Goal: Check status: Check status

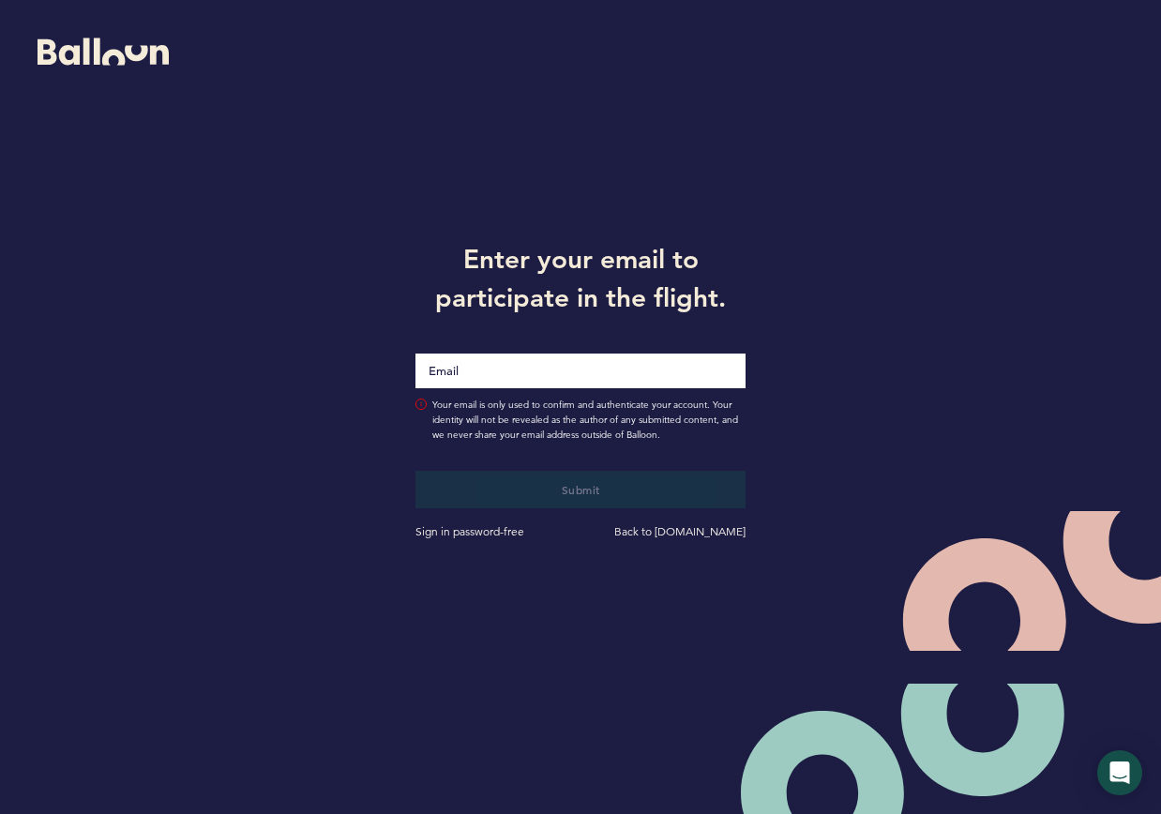
click at [568, 355] on input "Email" at bounding box center [580, 371] width 331 height 35
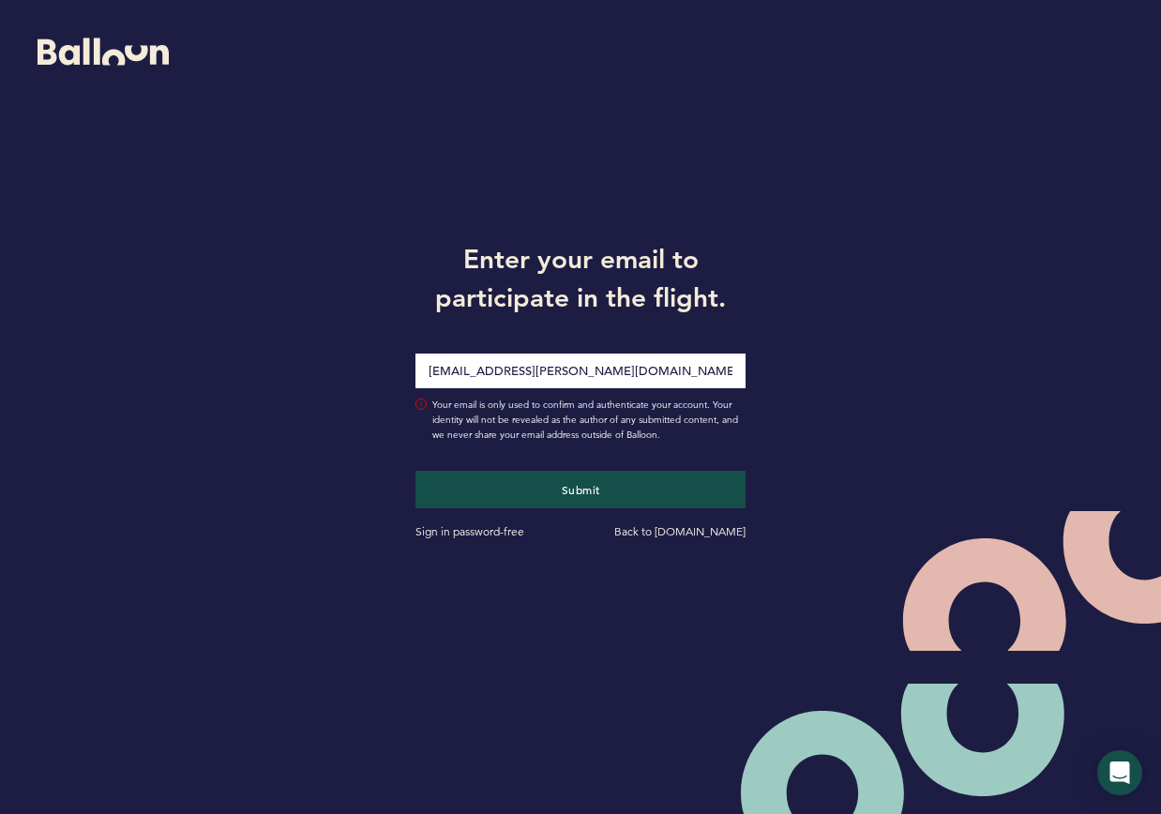
type input "[EMAIL_ADDRESS][PERSON_NAME][DOMAIN_NAME]"
click at [415, 471] on button "Submit" at bounding box center [580, 490] width 331 height 38
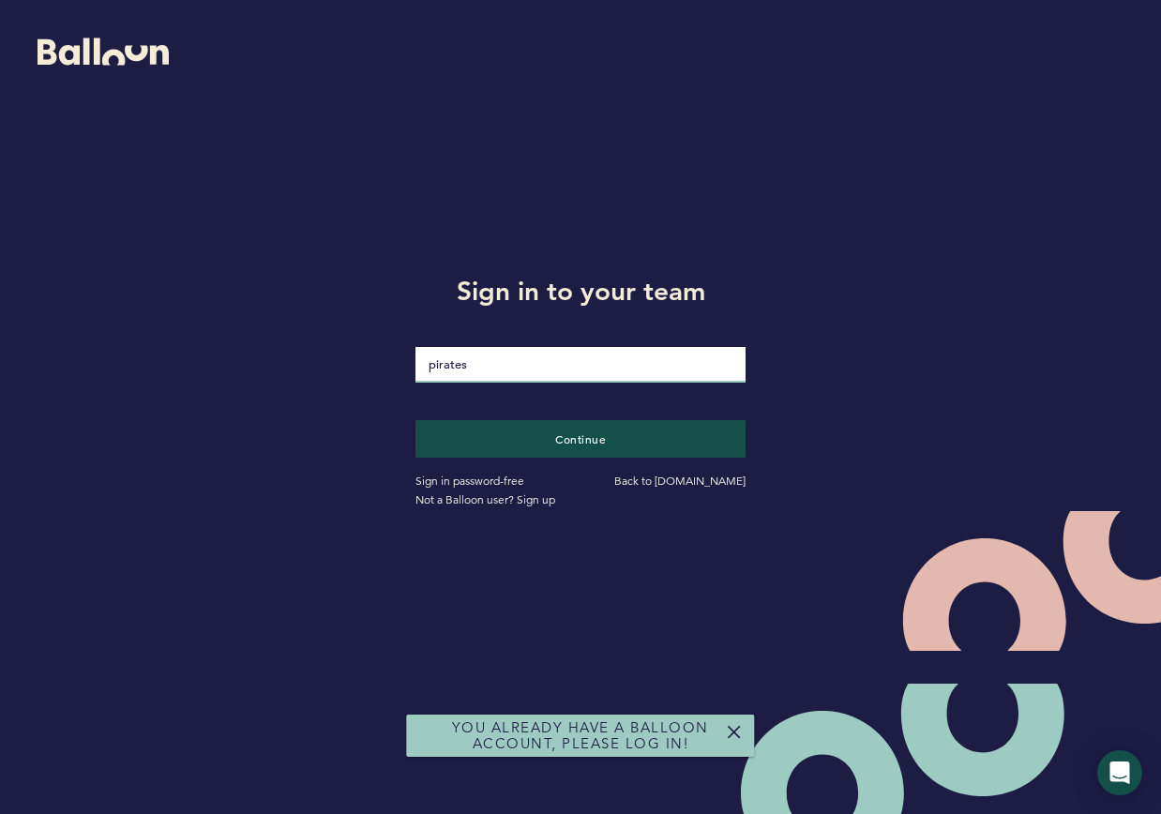
click at [565, 373] on input "pirates" at bounding box center [580, 365] width 331 height 36
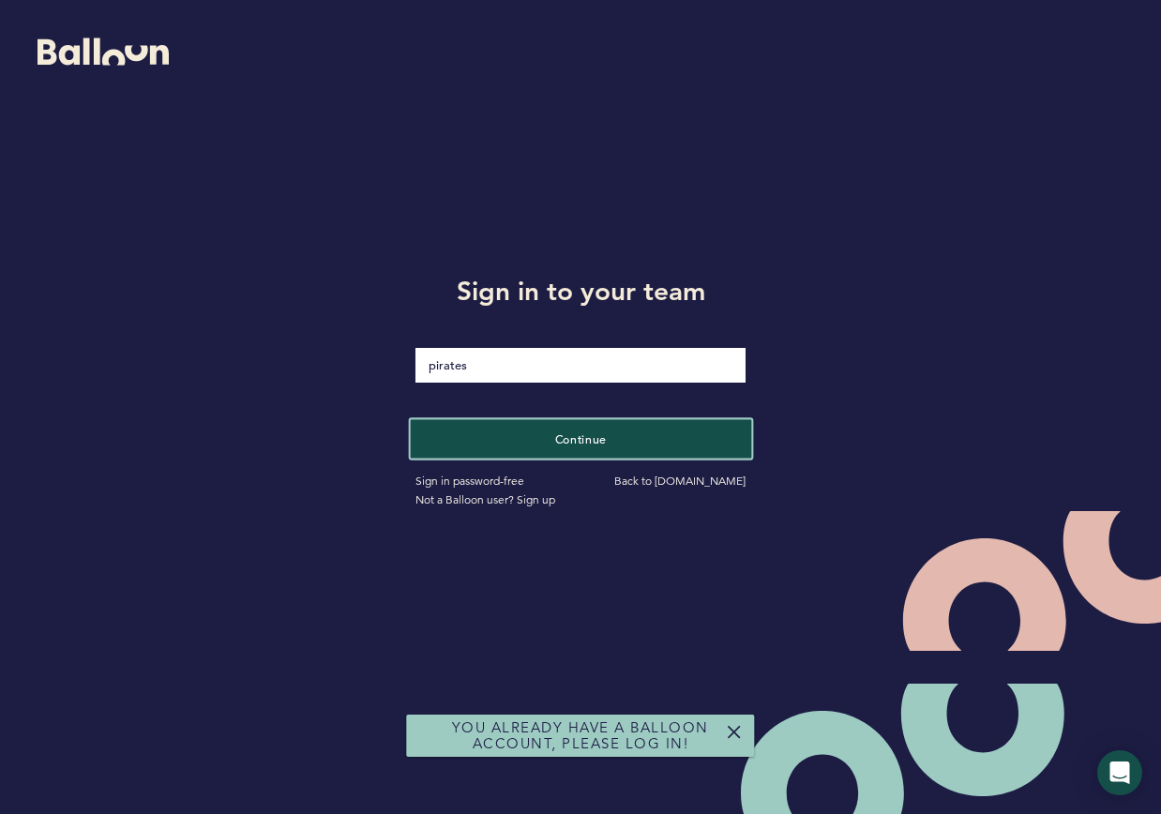
click at [568, 448] on button "Continue" at bounding box center [580, 438] width 340 height 38
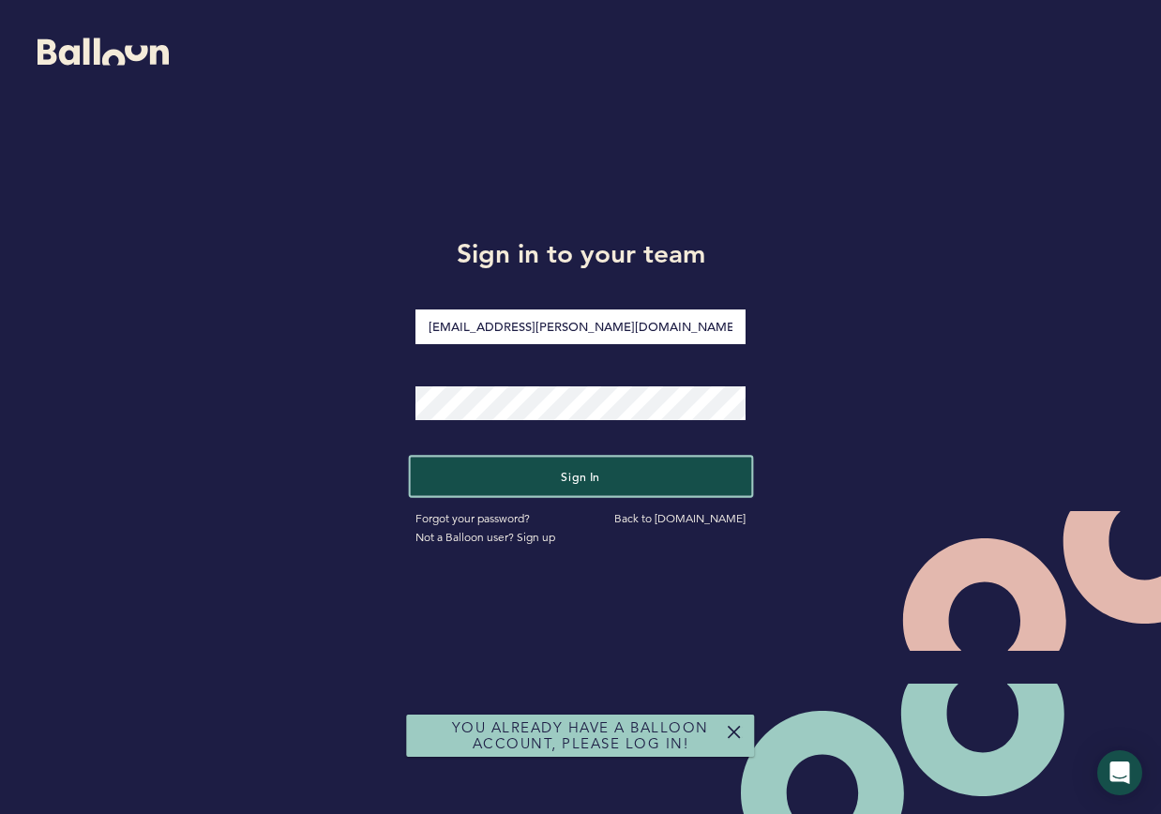
click at [525, 466] on button "Sign in" at bounding box center [580, 476] width 340 height 38
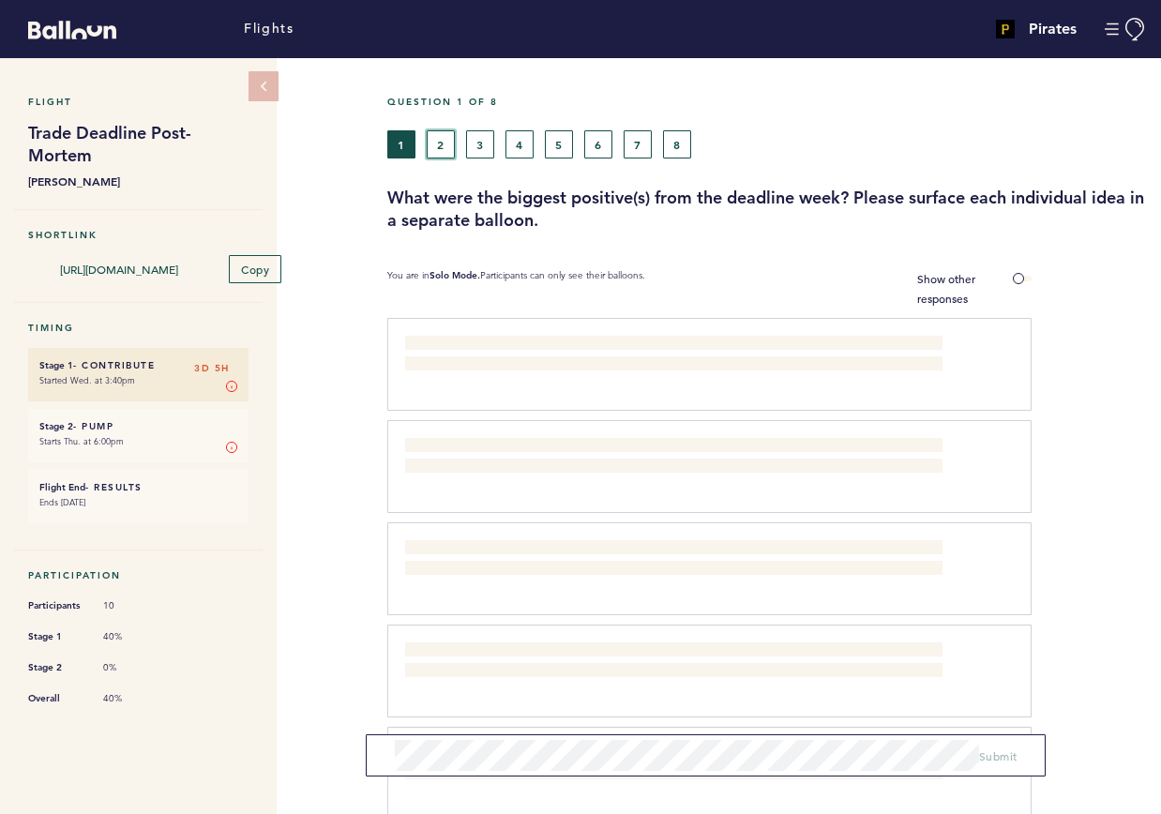
click at [449, 149] on button "2" at bounding box center [441, 144] width 28 height 28
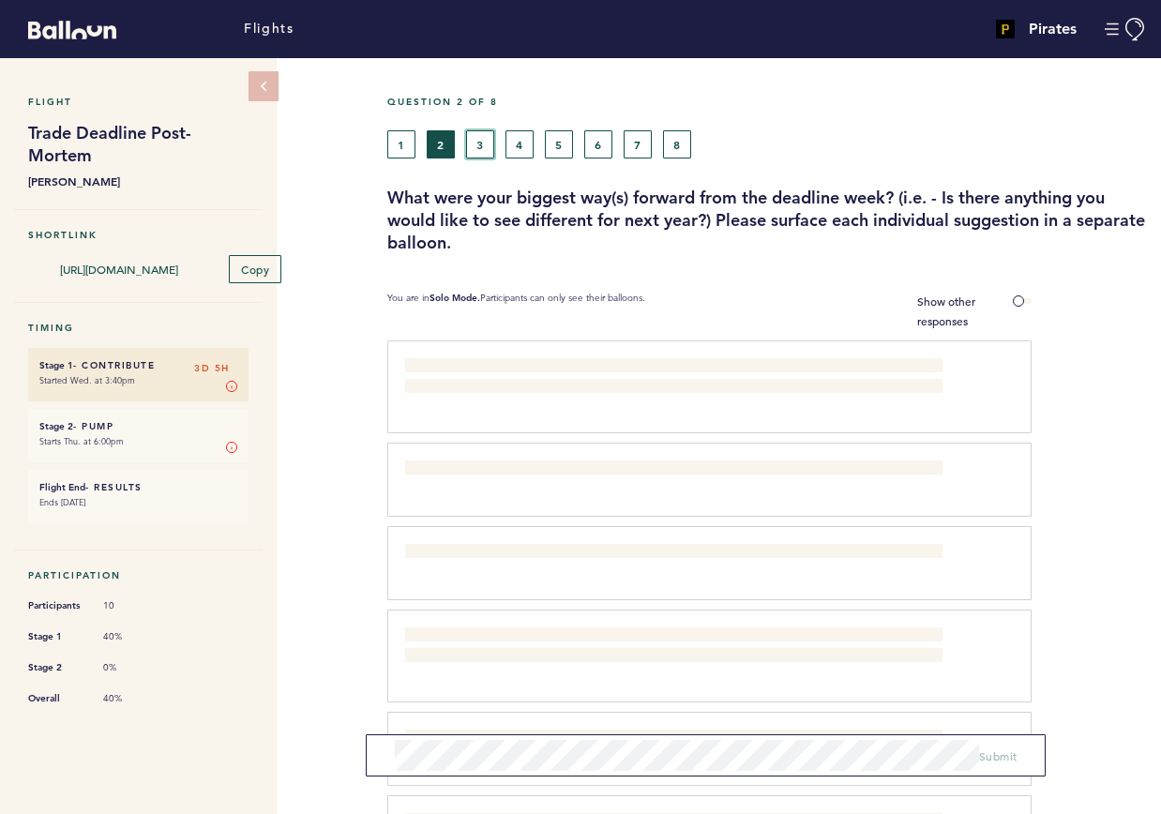
click at [478, 148] on button "3" at bounding box center [480, 144] width 28 height 28
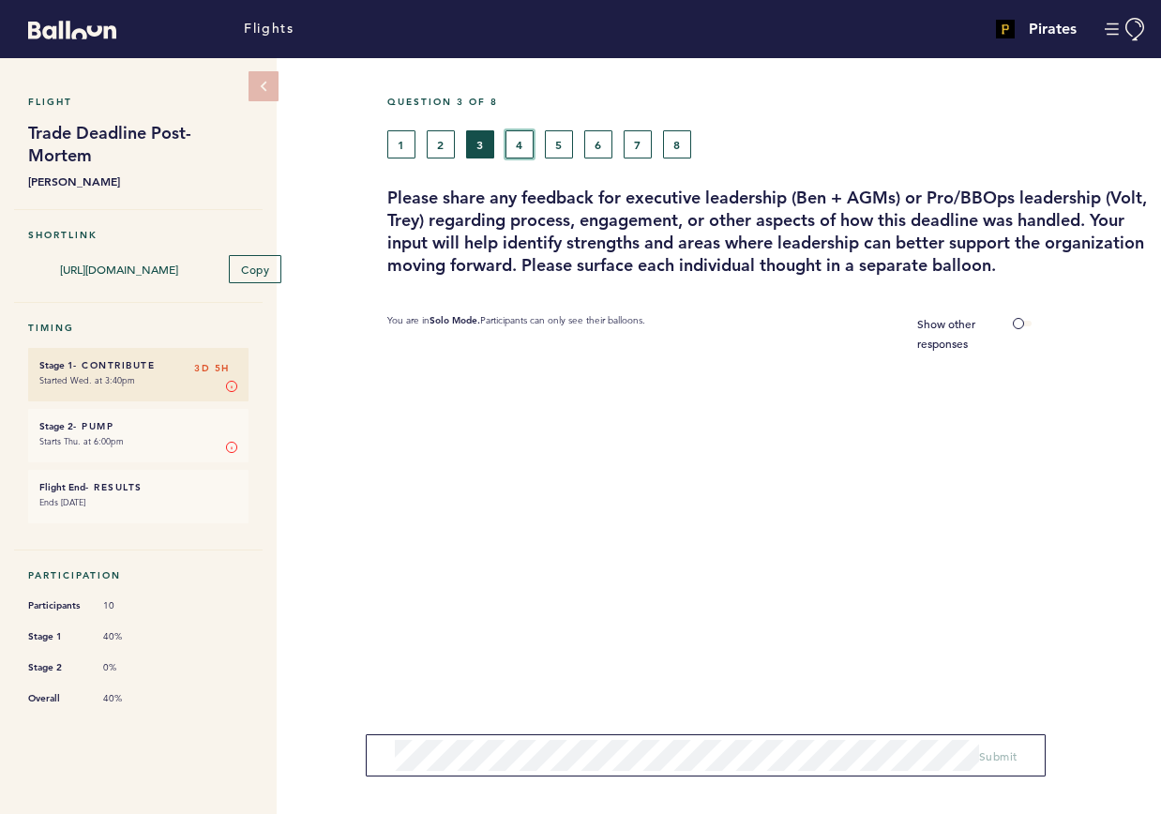
click at [523, 140] on button "4" at bounding box center [519, 144] width 28 height 28
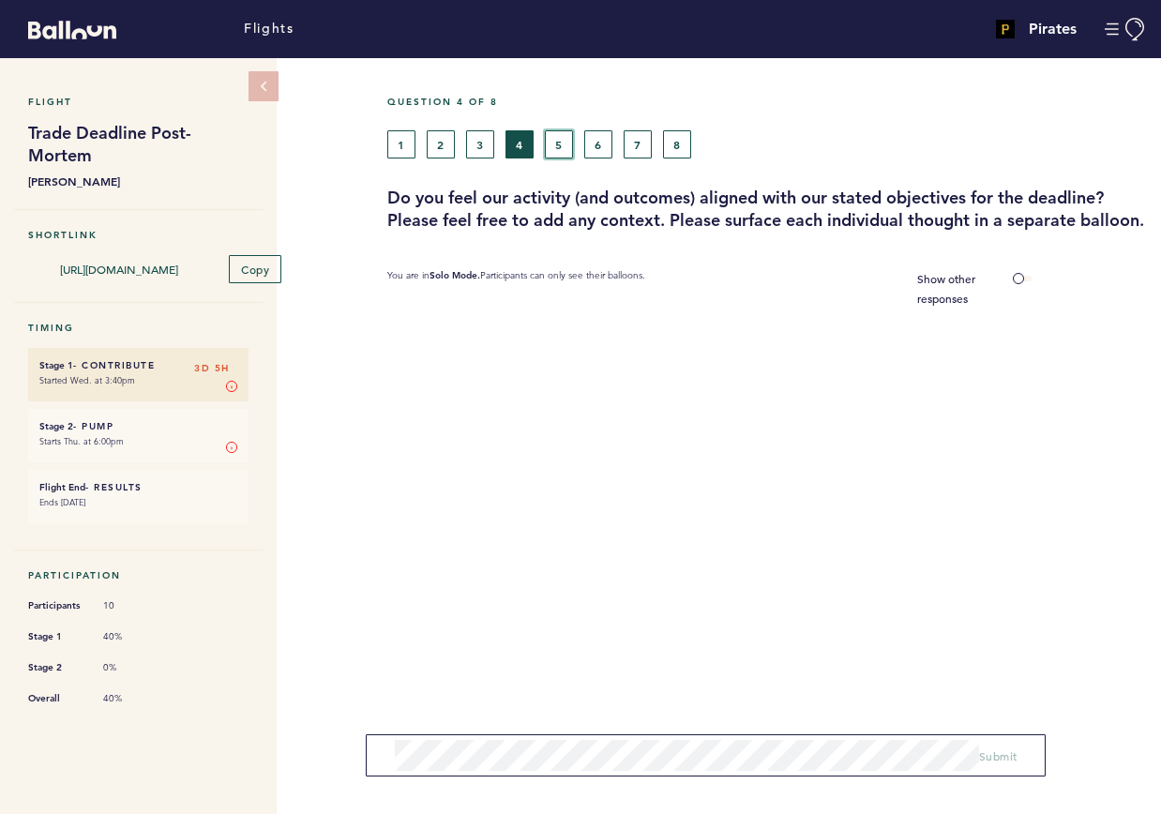
click at [563, 138] on button "5" at bounding box center [559, 144] width 28 height 28
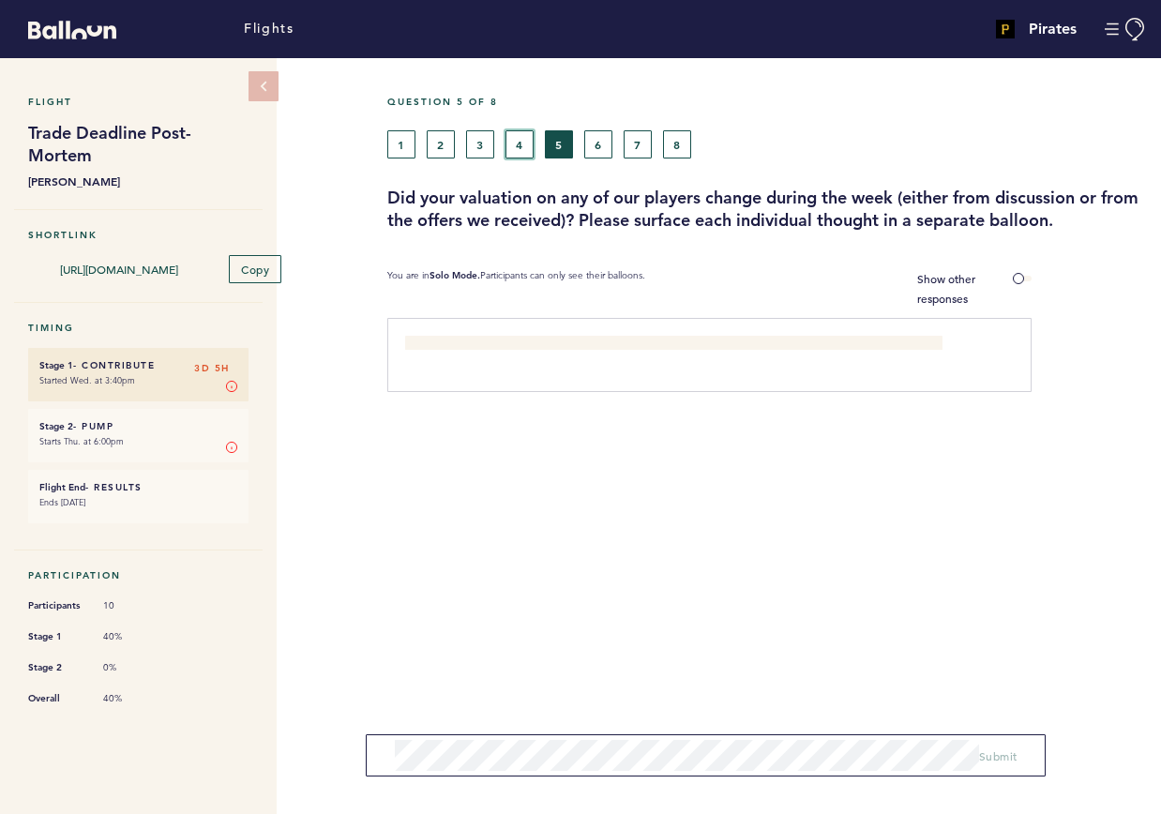
click at [519, 145] on button "4" at bounding box center [519, 144] width 28 height 28
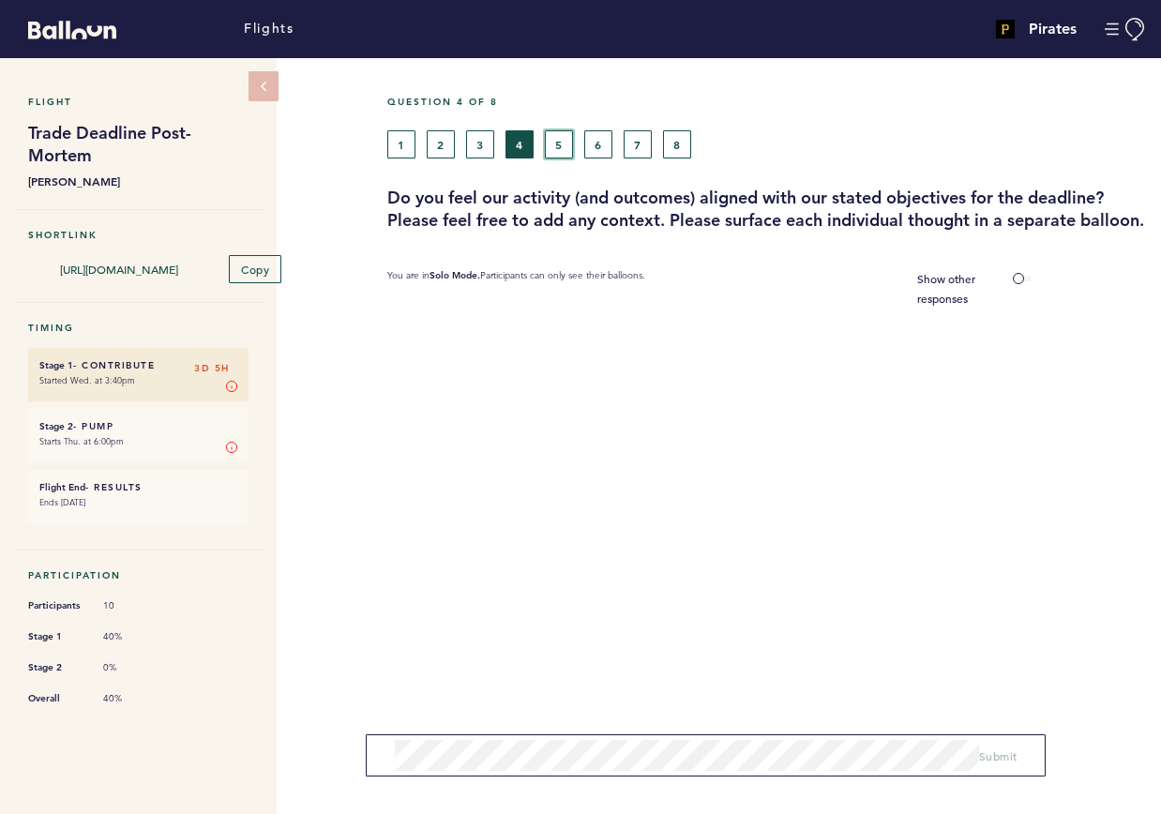
click at [553, 145] on button "5" at bounding box center [559, 144] width 28 height 28
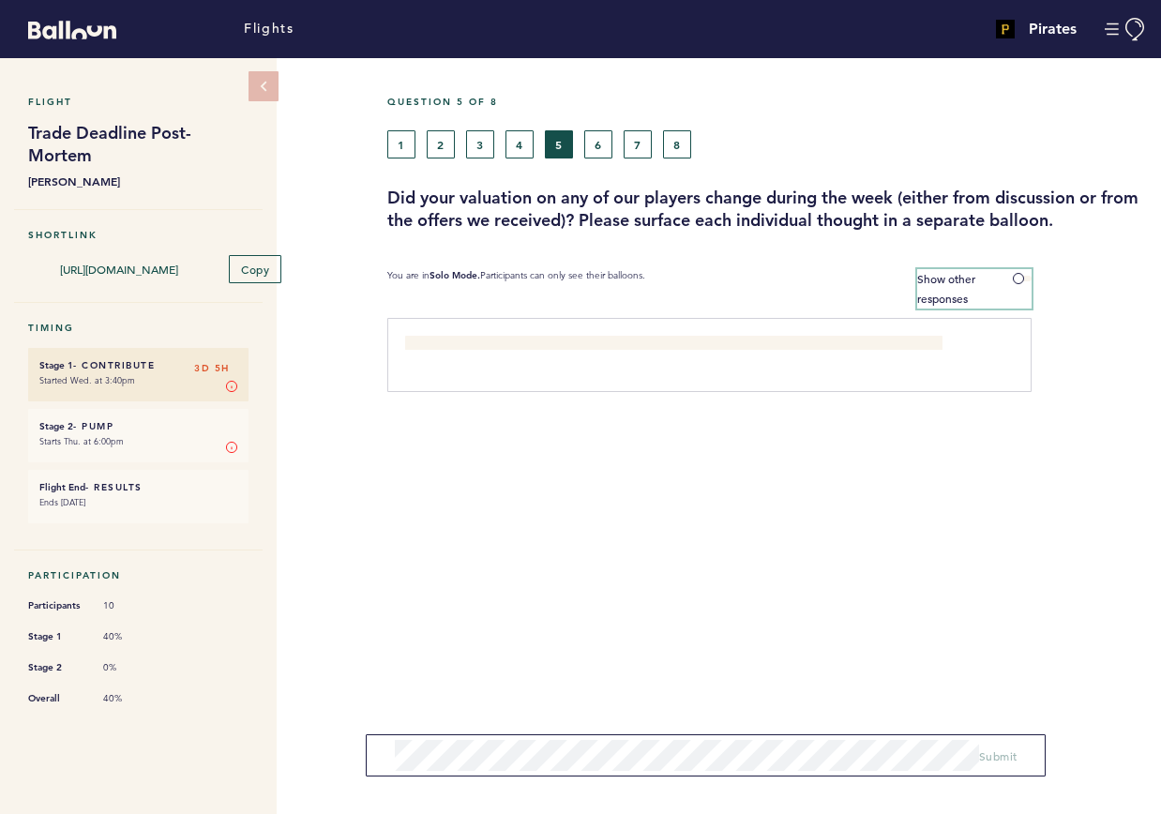
click at [1031, 278] on span at bounding box center [1022, 279] width 19 height 6
click at [0, 0] on input "Show other responses" at bounding box center [0, 0] width 0 height 0
click at [1031, 278] on span at bounding box center [1022, 279] width 19 height 6
click at [0, 0] on input "Hide other responses" at bounding box center [0, 0] width 0 height 0
click at [601, 149] on button "6" at bounding box center [598, 144] width 28 height 28
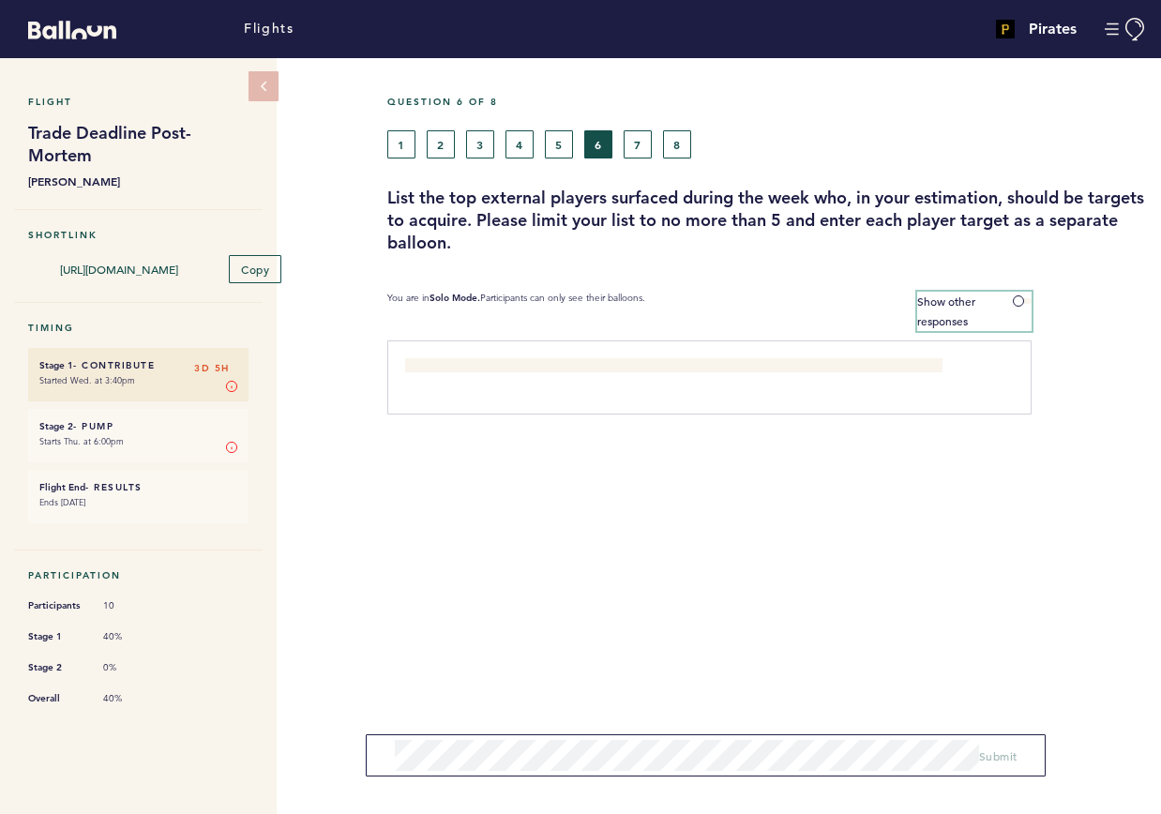
click at [1003, 318] on label "Show other responses" at bounding box center [974, 311] width 115 height 39
click at [0, 0] on input "Show other responses" at bounding box center [0, 0] width 0 height 0
click at [1003, 318] on label "Hide other responses" at bounding box center [974, 311] width 115 height 39
click at [0, 0] on input "Hide other responses" at bounding box center [0, 0] width 0 height 0
click at [566, 146] on button "5" at bounding box center [559, 144] width 28 height 28
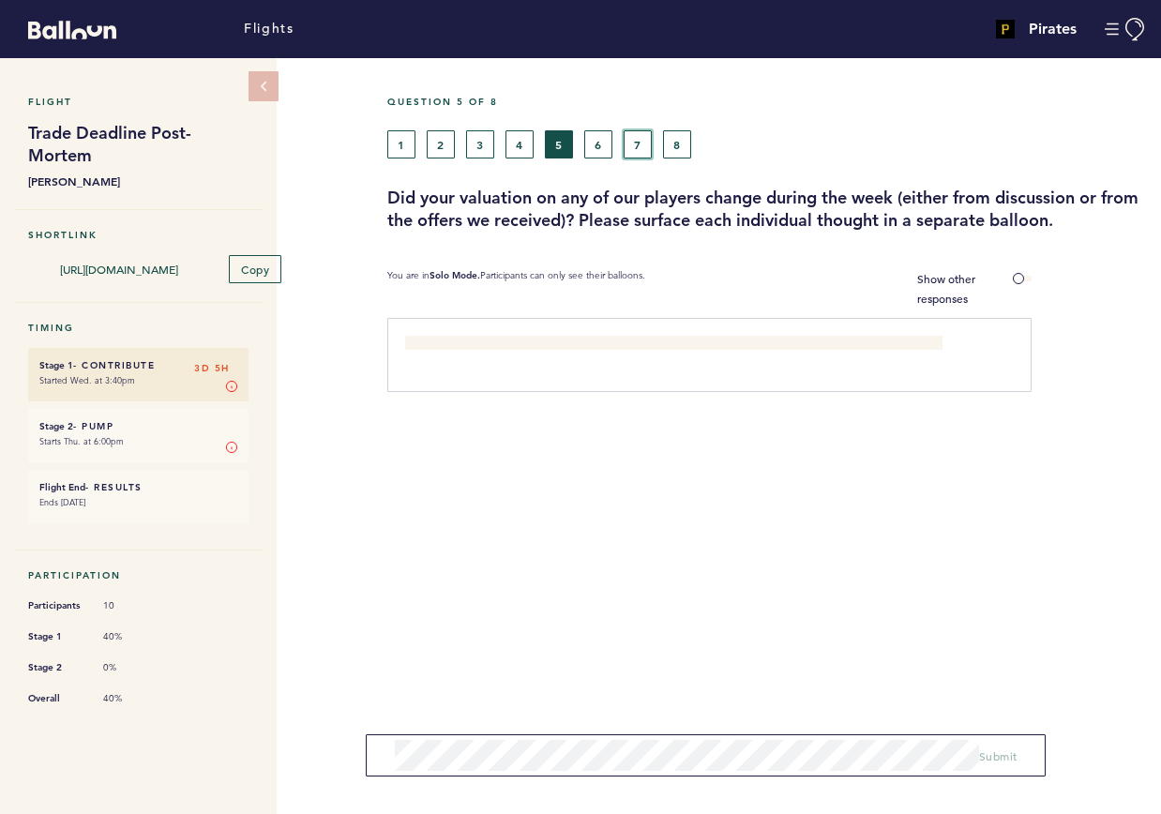
click at [637, 152] on button "7" at bounding box center [638, 144] width 28 height 28
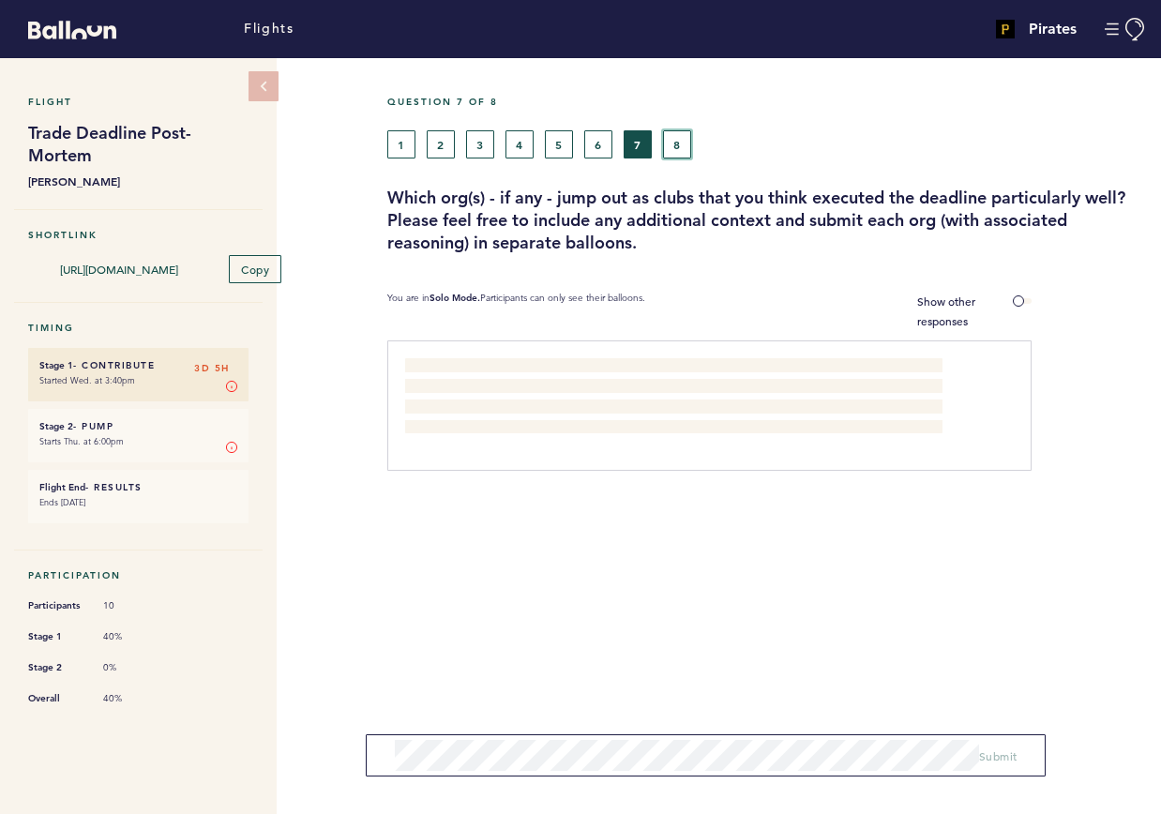
click at [679, 151] on button "8" at bounding box center [677, 144] width 28 height 28
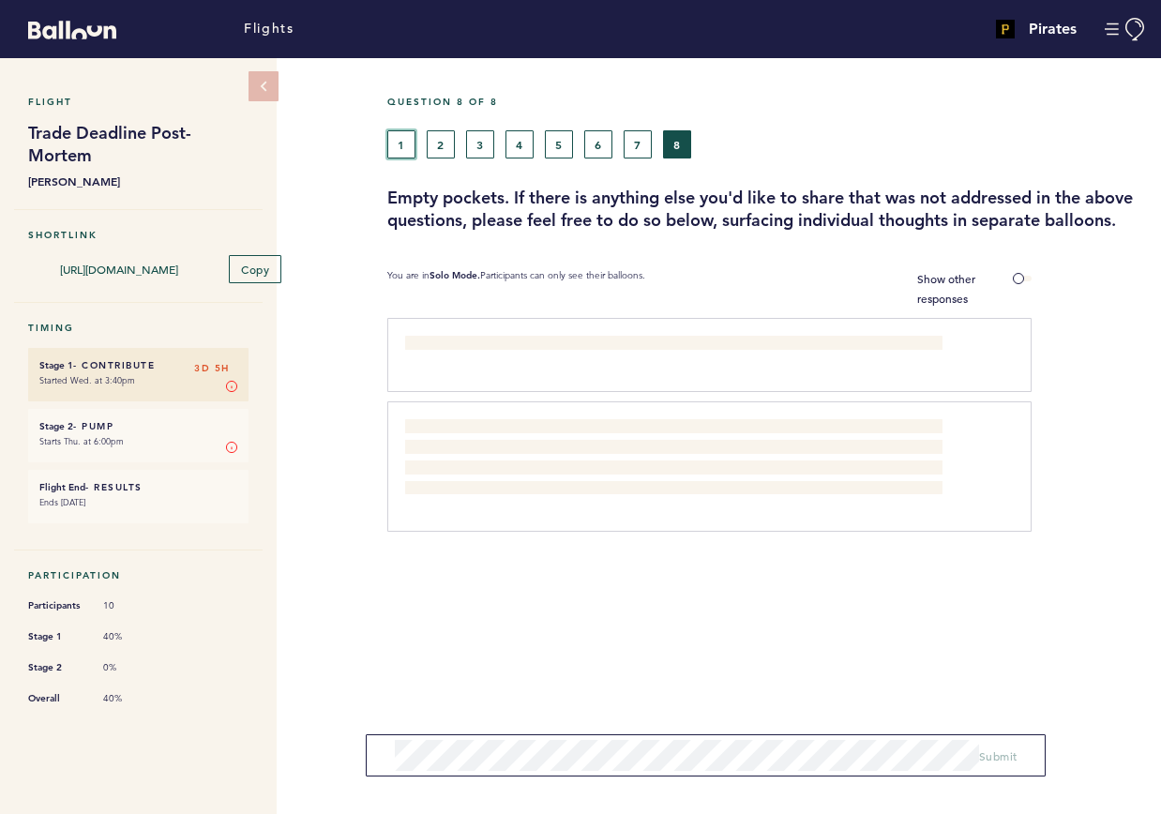
click at [409, 154] on button "1" at bounding box center [401, 144] width 28 height 28
